Goal: Task Accomplishment & Management: Manage account settings

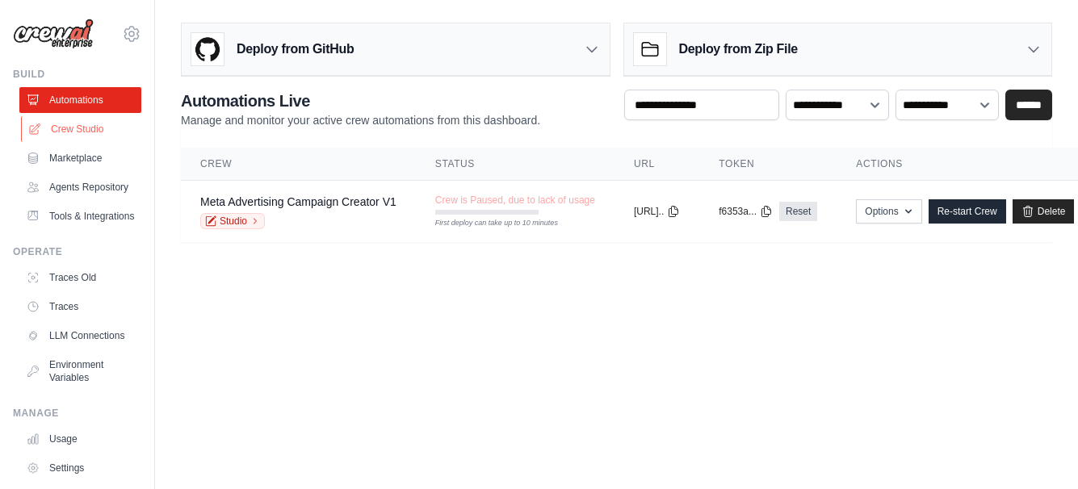
click at [77, 129] on link "Crew Studio" at bounding box center [82, 129] width 122 height 26
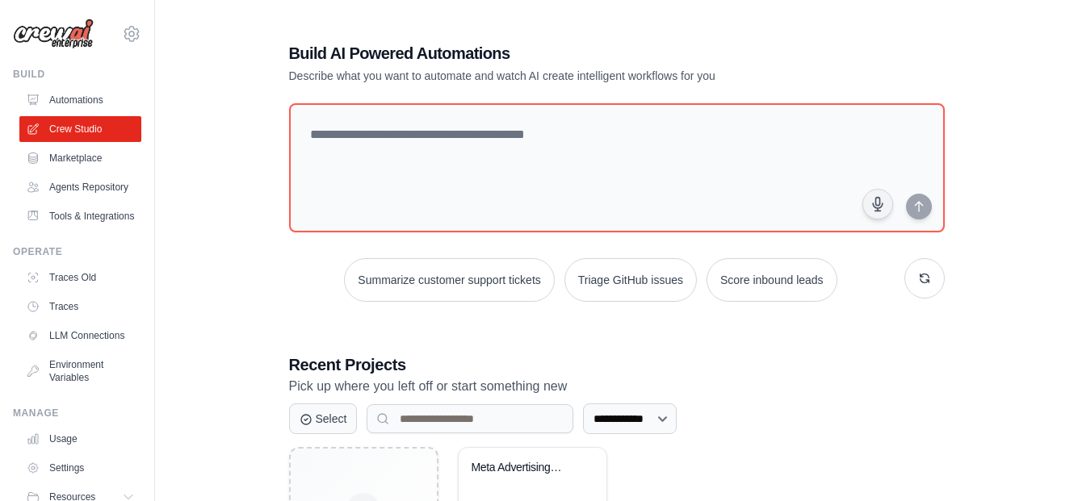
scroll to position [149, 0]
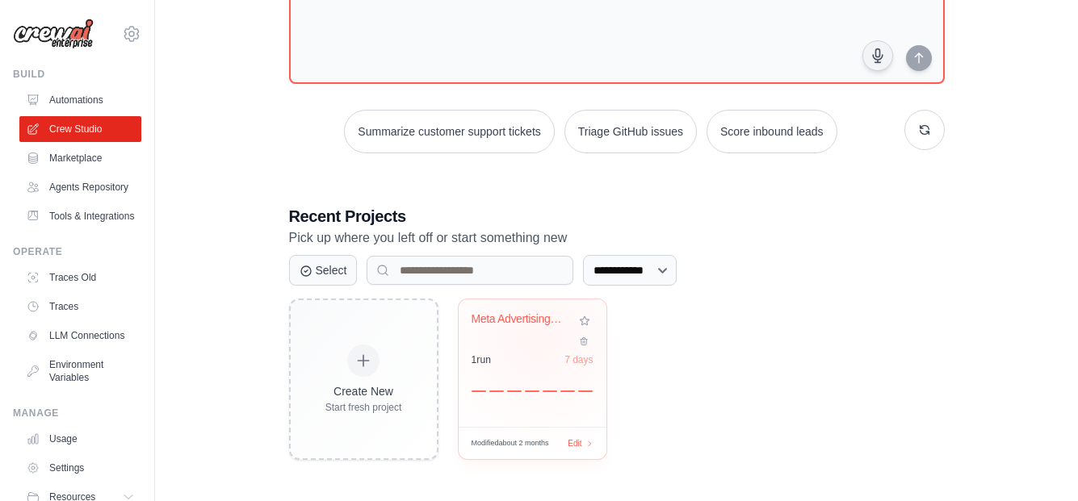
click at [539, 337] on div "Meta Advertising Campaign Creator" at bounding box center [532, 330] width 122 height 37
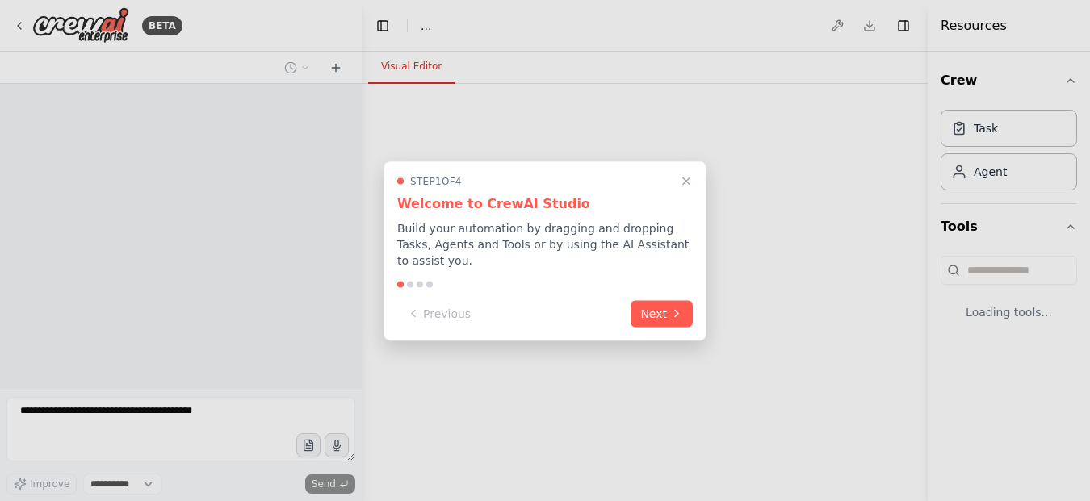
select select "****"
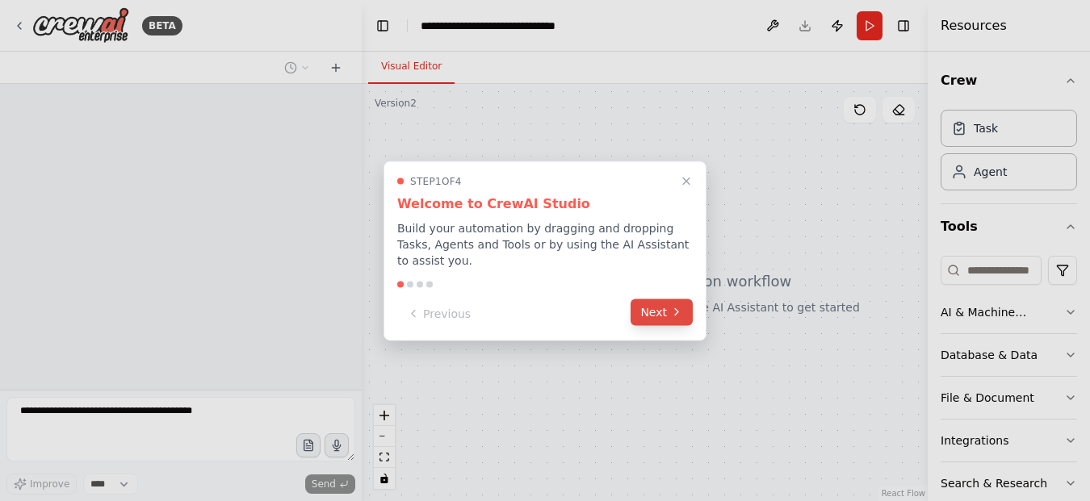
click at [660, 300] on button "Next" at bounding box center [662, 312] width 62 height 27
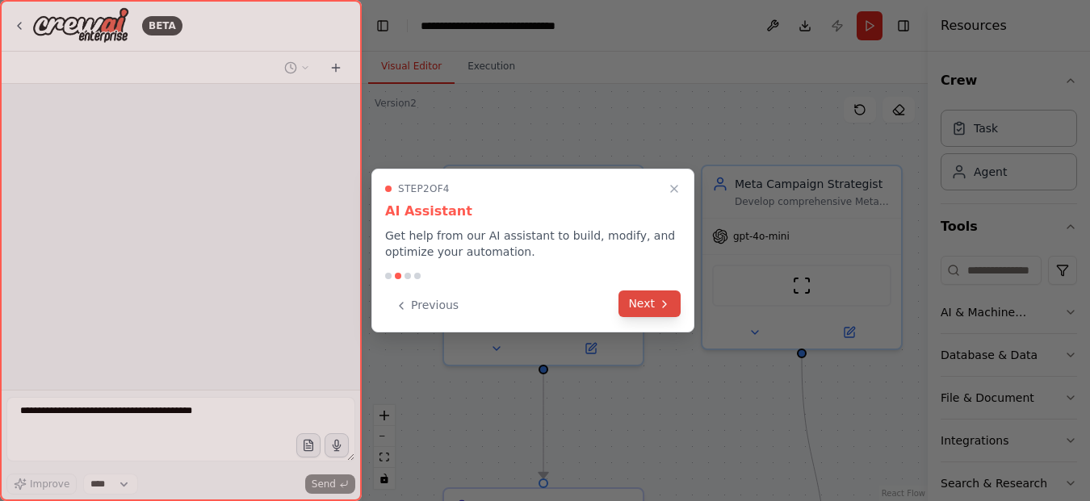
click at [657, 310] on button "Next" at bounding box center [649, 304] width 62 height 27
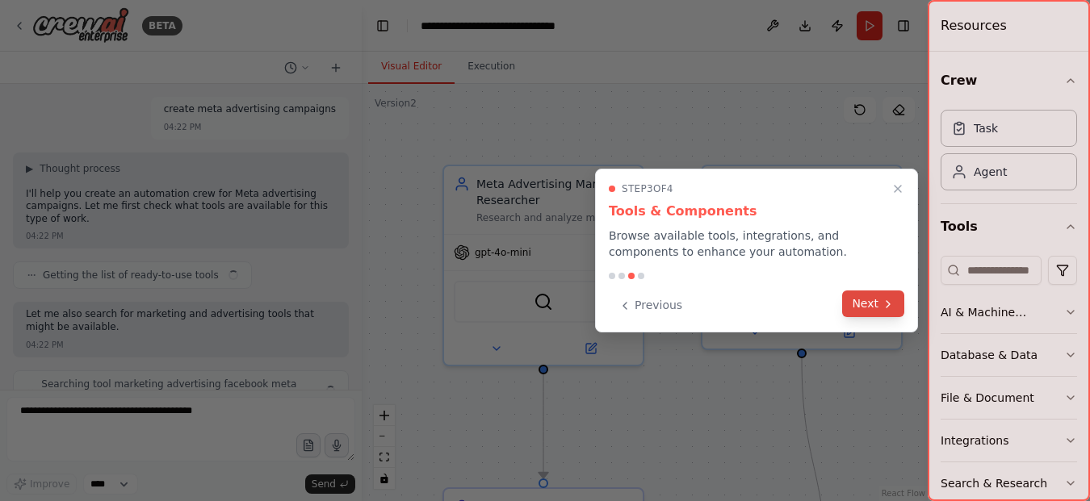
click at [865, 312] on button "Next" at bounding box center [873, 304] width 62 height 27
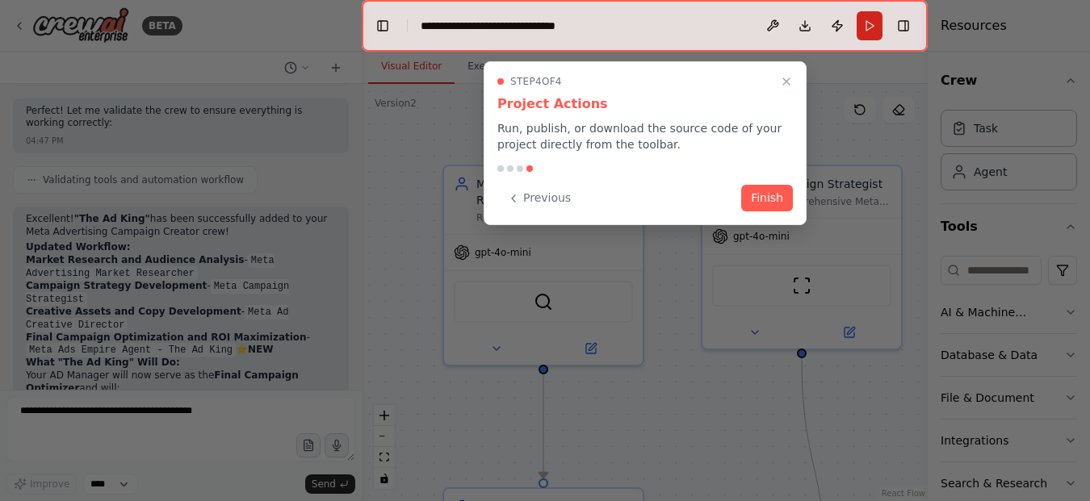
scroll to position [5382, 0]
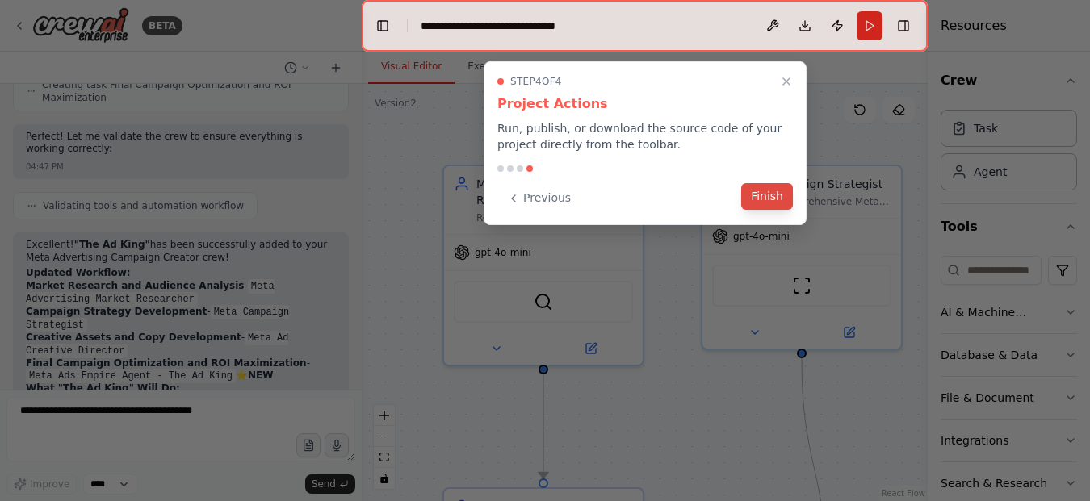
click at [778, 197] on button "Finish" at bounding box center [767, 196] width 52 height 27
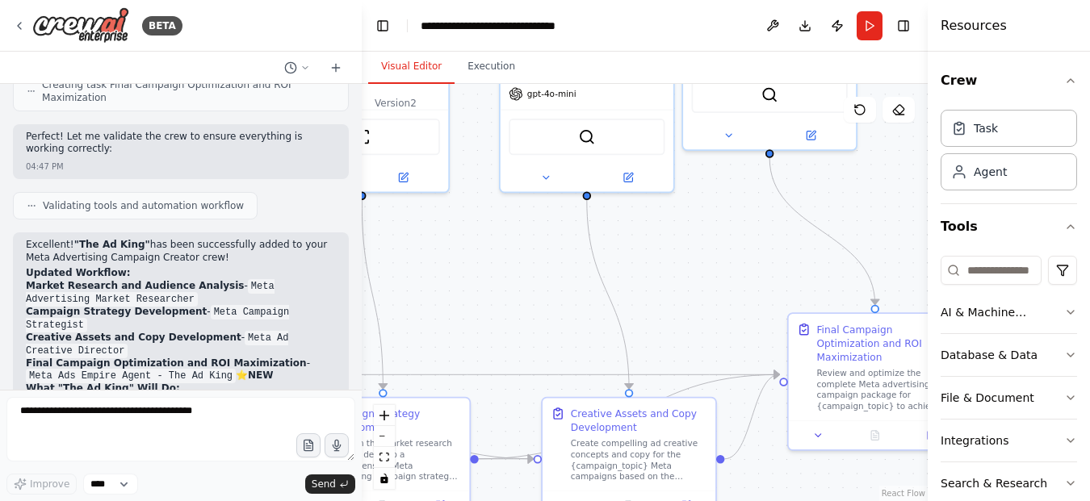
drag, startPoint x: 819, startPoint y: 408, endPoint x: 400, endPoint y: 253, distance: 446.7
click at [400, 253] on div ".deletable-edge-delete-btn { width: 20px; height: 20px; border: 0px solid #ffff…" at bounding box center [645, 292] width 566 height 417
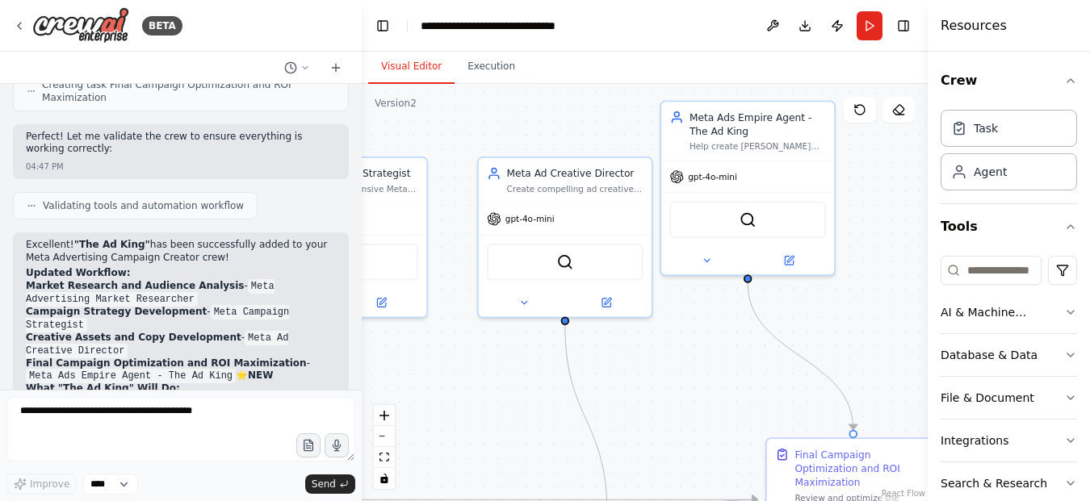
drag, startPoint x: 769, startPoint y: 294, endPoint x: 748, endPoint y: 419, distance: 127.0
click at [748, 419] on div ".deletable-edge-delete-btn { width: 20px; height: 20px; border: 0px solid #ffff…" at bounding box center [645, 292] width 566 height 417
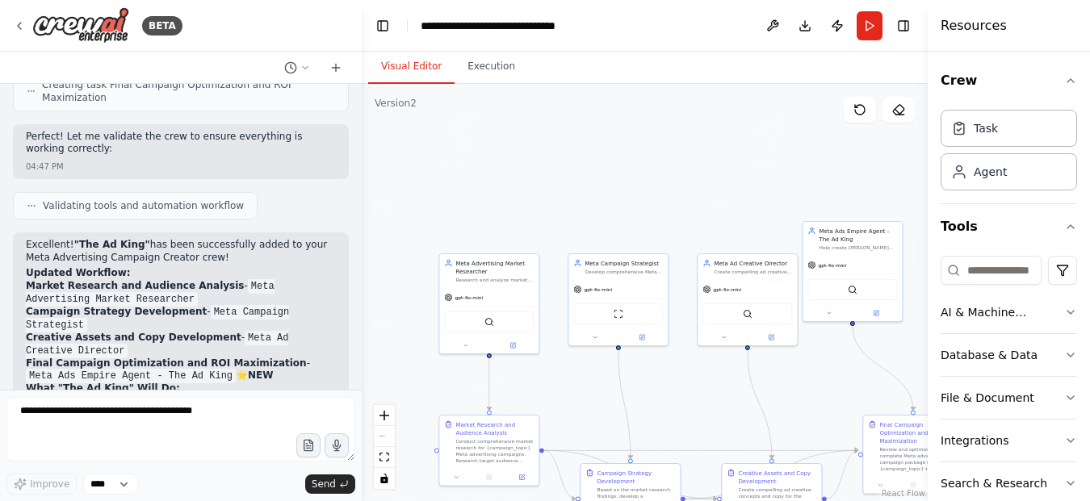
drag, startPoint x: 526, startPoint y: 256, endPoint x: 652, endPoint y: 233, distance: 128.1
click at [652, 233] on div ".deletable-edge-delete-btn { width: 20px; height: 20px; border: 0px solid #ffff…" at bounding box center [645, 292] width 566 height 417
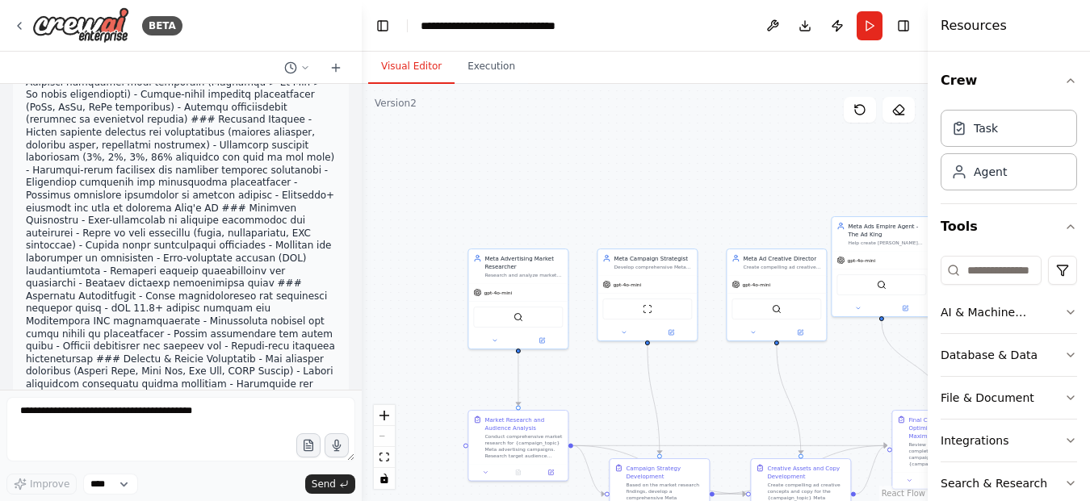
scroll to position [4010, 0]
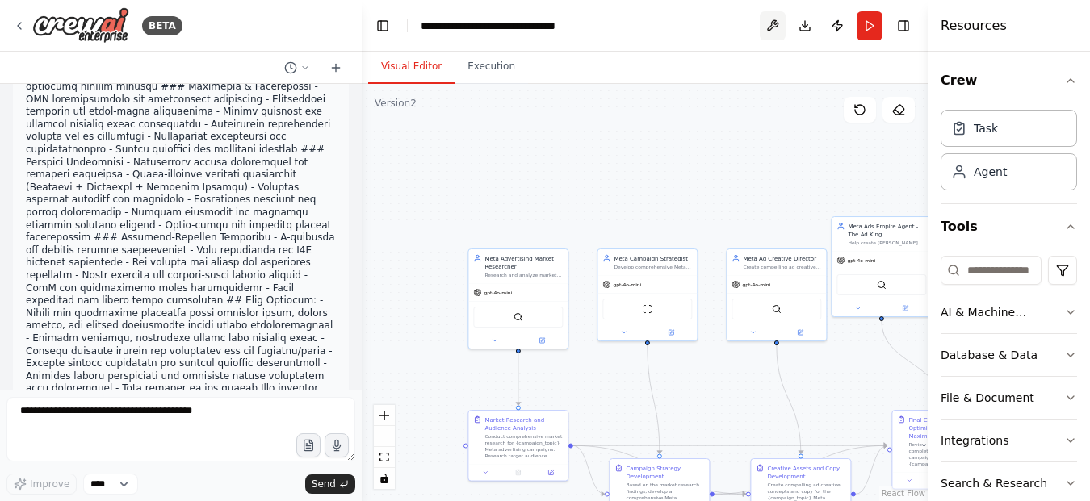
click at [772, 24] on button at bounding box center [773, 25] width 26 height 29
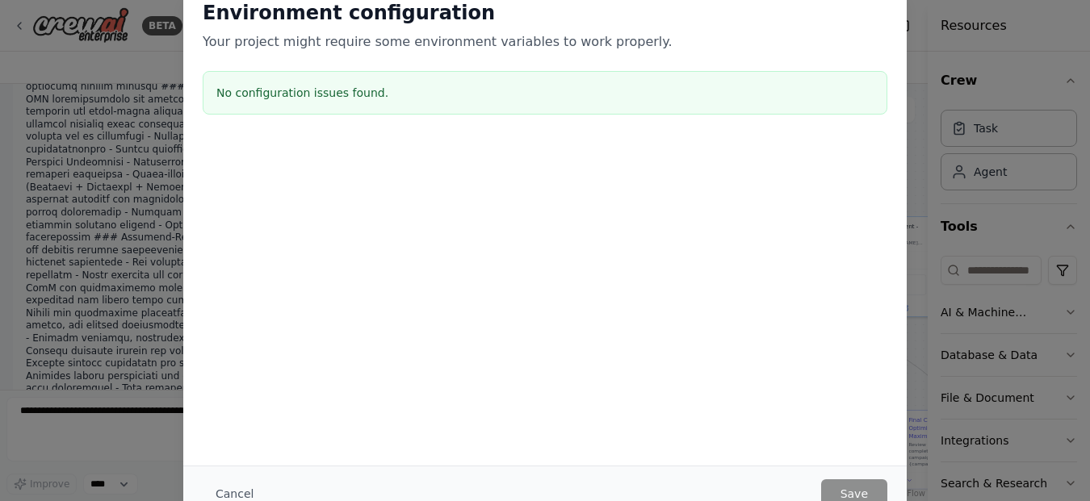
click at [1013, 199] on div "Environment configuration Your project might require some environment variables…" at bounding box center [545, 250] width 1090 height 501
click at [17, 31] on div "Environment configuration Your project might require some environment variables…" at bounding box center [545, 250] width 1090 height 501
click at [1024, 318] on div "Environment configuration Your project might require some environment variables…" at bounding box center [545, 250] width 1090 height 501
click at [115, 75] on div "Environment configuration Your project might require some environment variables…" at bounding box center [545, 250] width 1090 height 501
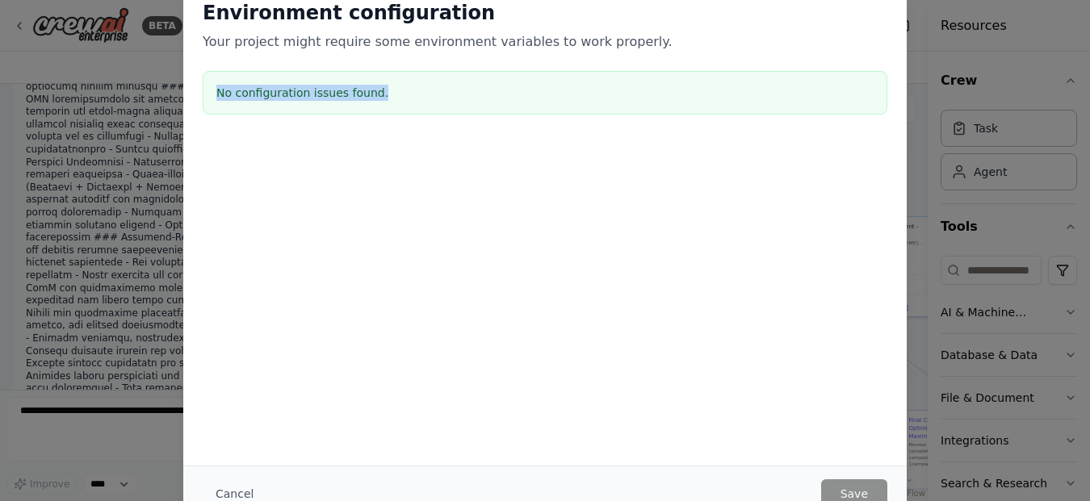
click at [115, 75] on div "Environment configuration Your project might require some environment variables…" at bounding box center [545, 250] width 1090 height 501
click at [113, 80] on div "Environment configuration Your project might require some environment variables…" at bounding box center [545, 250] width 1090 height 501
drag, startPoint x: 1076, startPoint y: 259, endPoint x: 1079, endPoint y: 293, distance: 34.1
click at [1079, 293] on div "Environment configuration Your project might require some environment variables…" at bounding box center [545, 250] width 1090 height 501
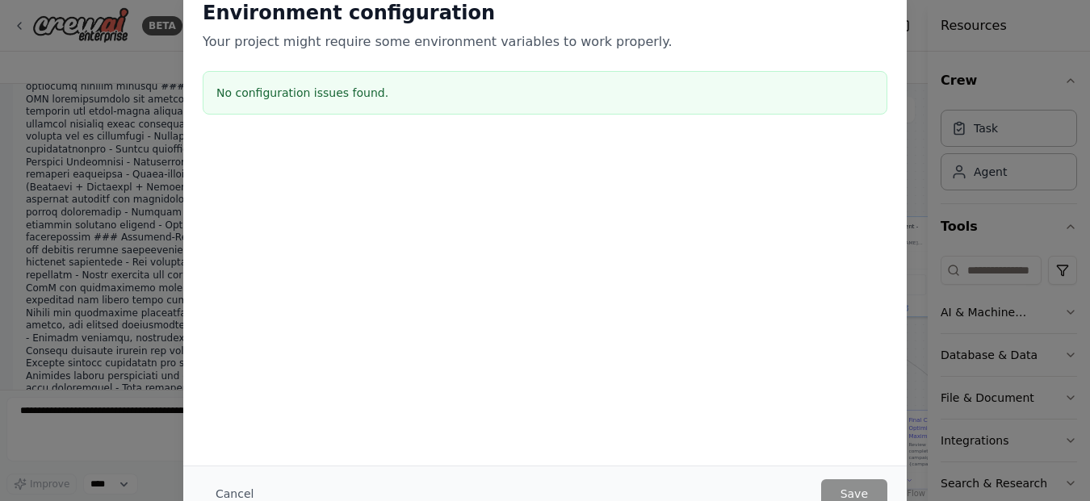
drag, startPoint x: 523, startPoint y: 155, endPoint x: 558, endPoint y: 204, distance: 60.3
click at [523, 157] on div at bounding box center [544, 149] width 723 height 19
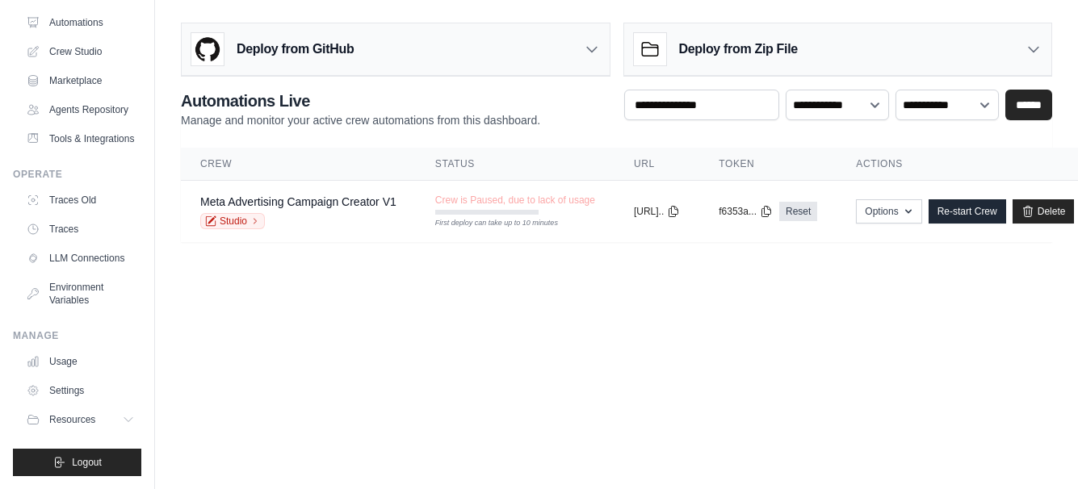
scroll to position [12, 0]
click at [59, 356] on link "Usage" at bounding box center [82, 362] width 122 height 26
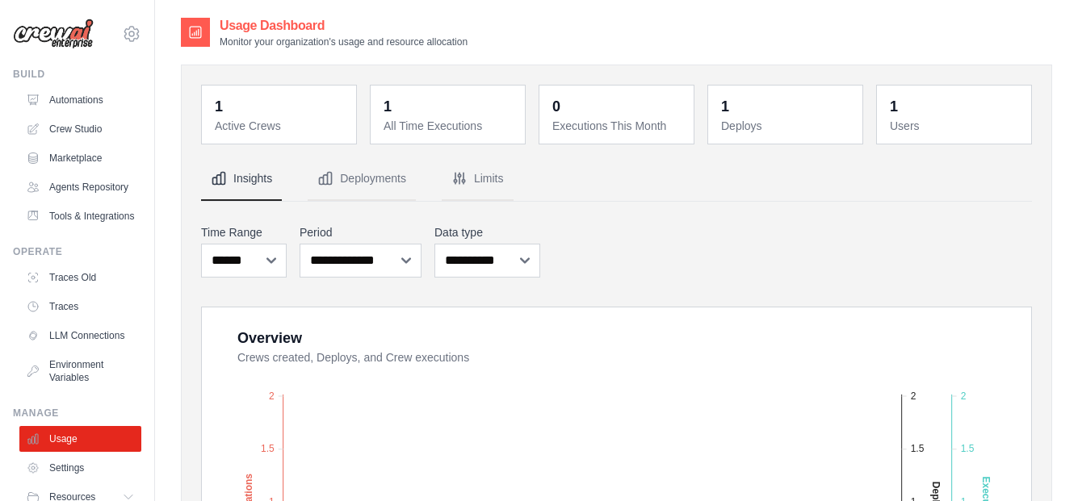
scroll to position [104, 0]
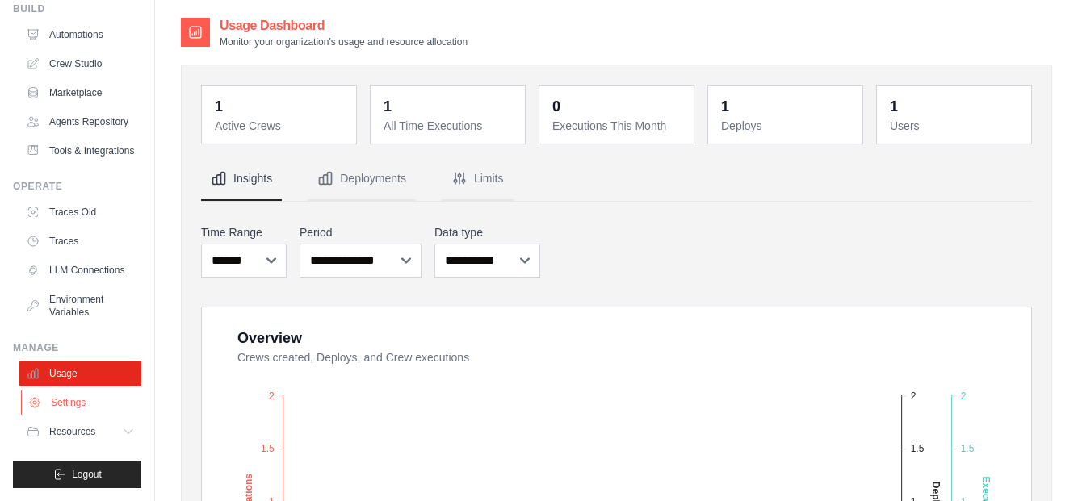
click at [71, 402] on link "Settings" at bounding box center [82, 403] width 122 height 26
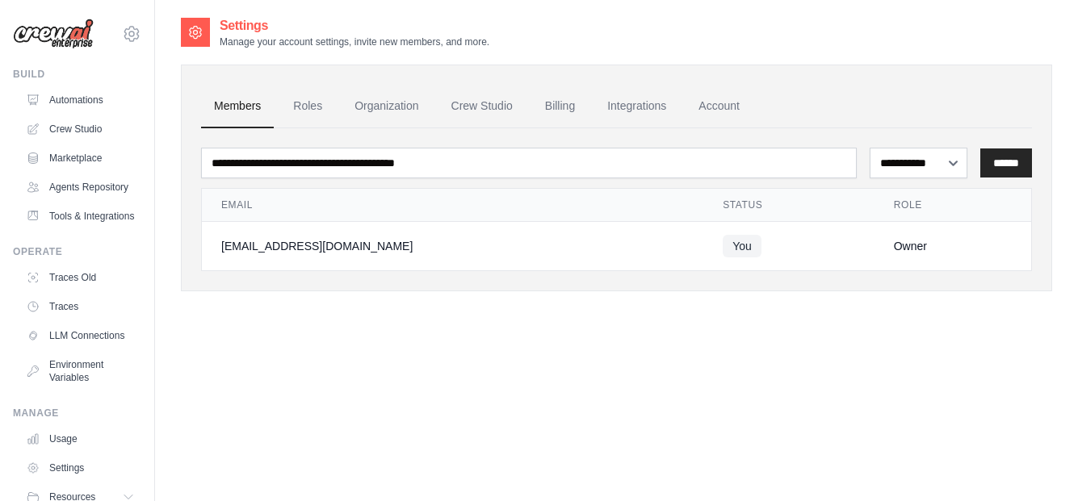
scroll to position [32, 0]
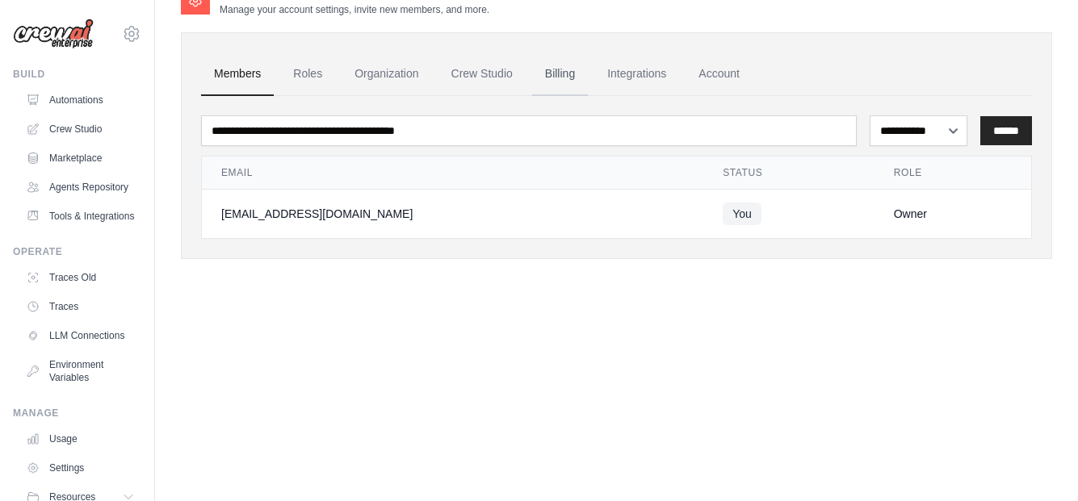
click at [549, 75] on link "Billing" at bounding box center [560, 74] width 56 height 44
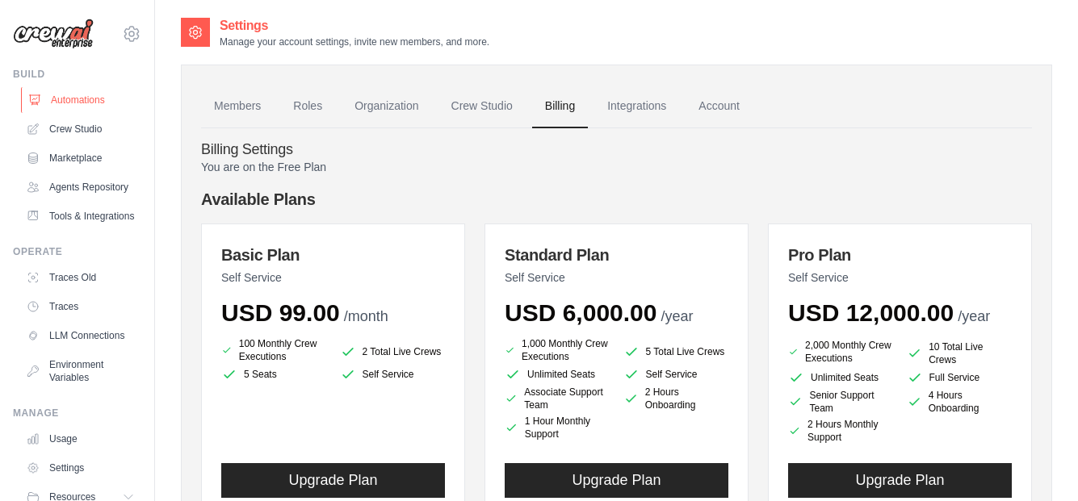
click at [77, 103] on link "Automations" at bounding box center [82, 100] width 122 height 26
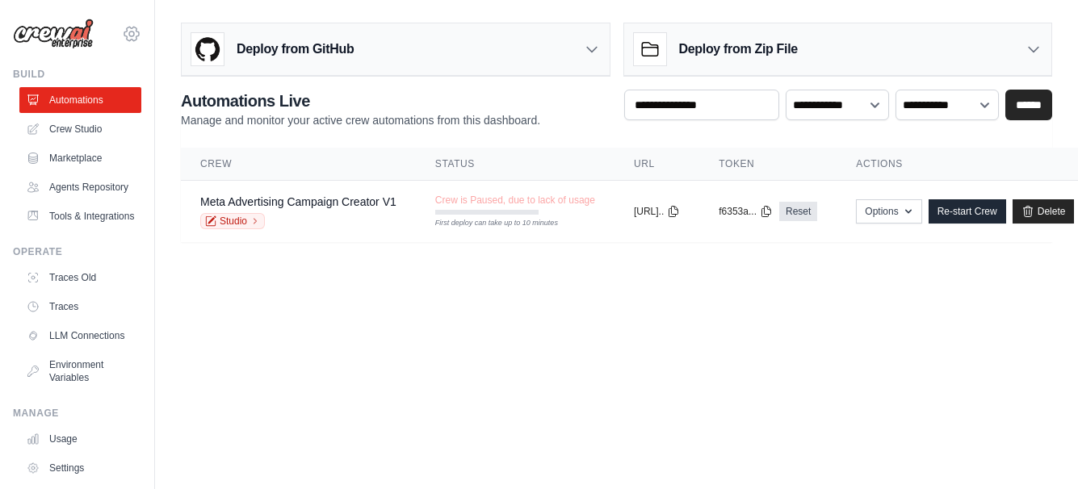
click at [122, 36] on icon at bounding box center [131, 33] width 19 height 19
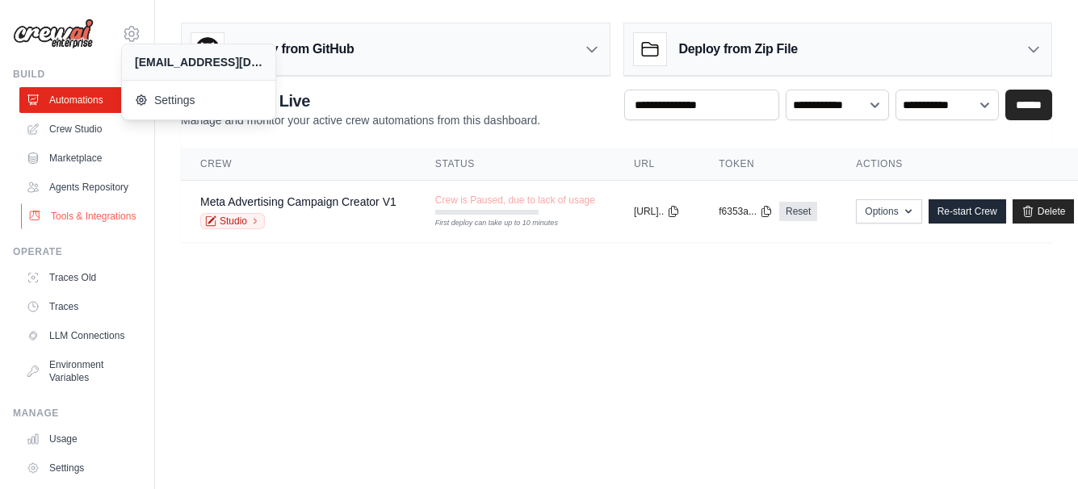
click at [83, 229] on link "Tools & Integrations" at bounding box center [82, 216] width 122 height 26
